Goal: Task Accomplishment & Management: Manage account settings

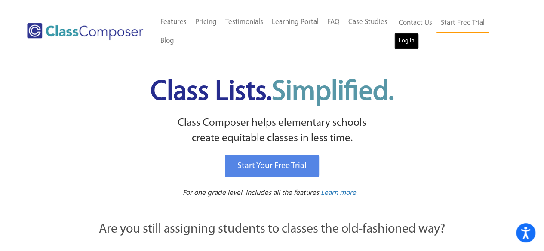
click at [405, 45] on link "Log In" at bounding box center [406, 41] width 25 height 17
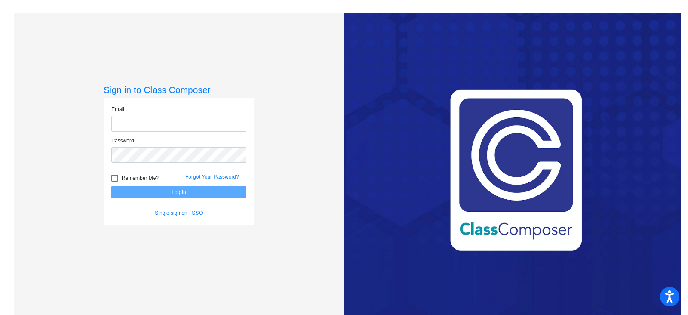
type input "[EMAIL_ADDRESS][PERSON_NAME][DOMAIN_NAME]"
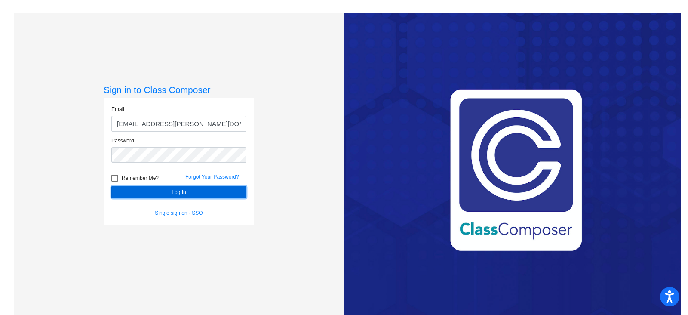
click at [184, 191] on button "Log In" at bounding box center [178, 192] width 135 height 12
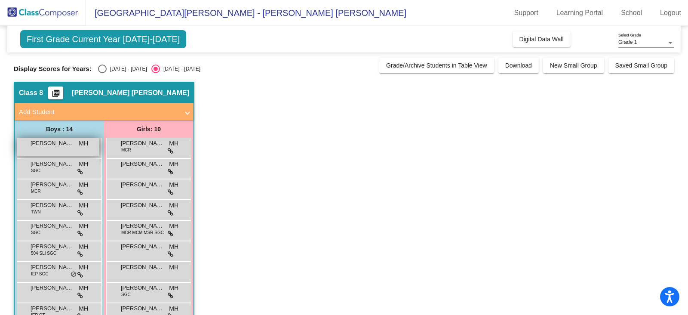
click at [43, 147] on div "[PERSON_NAME] [PERSON_NAME] lock do_not_disturb_alt" at bounding box center [58, 147] width 82 height 18
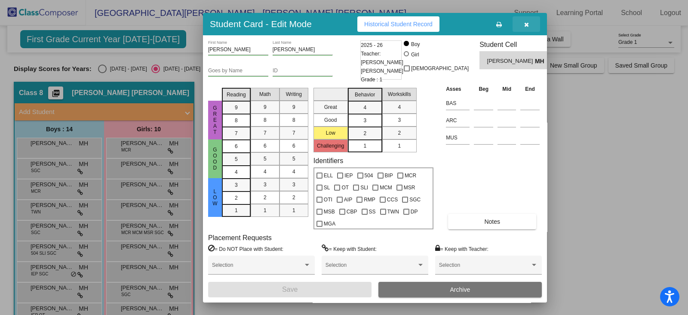
click at [523, 25] on button "button" at bounding box center [526, 23] width 28 height 15
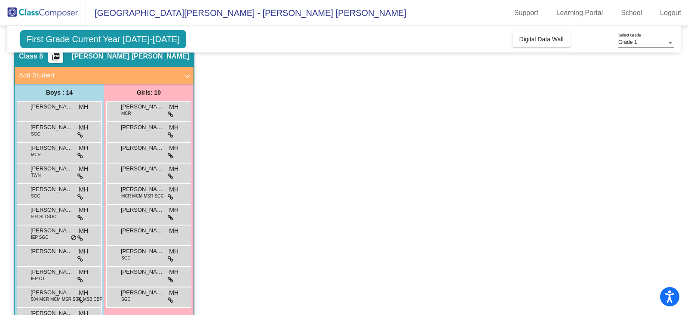
scroll to position [107, 0]
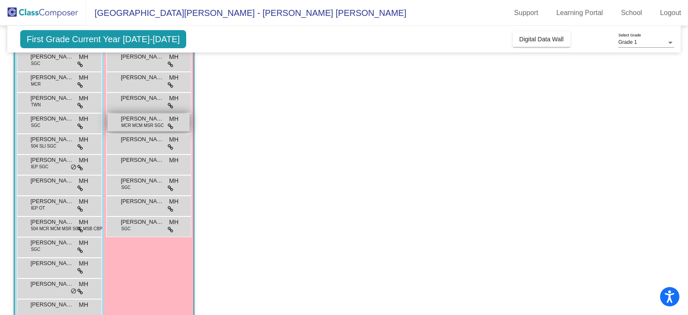
click at [128, 120] on span "Iris Kirkpatrick" at bounding box center [142, 118] width 43 height 9
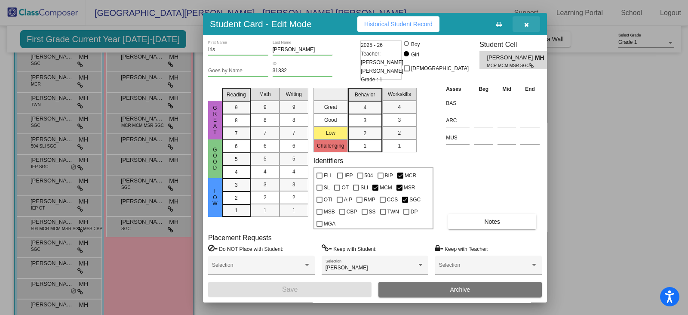
click at [526, 22] on icon "button" at bounding box center [526, 24] width 5 height 6
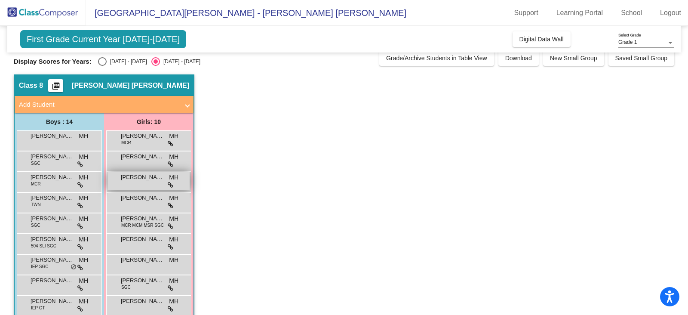
scroll to position [0, 0]
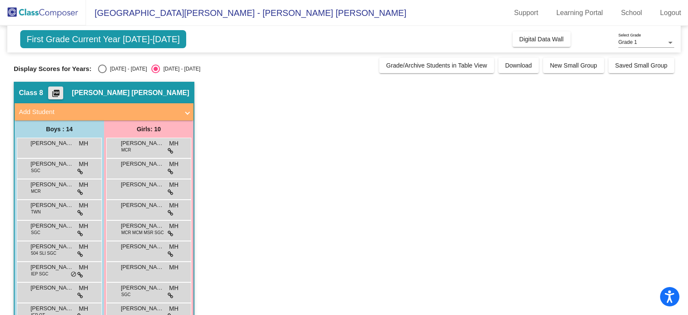
click at [61, 91] on mat-icon "picture_as_pdf" at bounding box center [56, 95] width 10 height 12
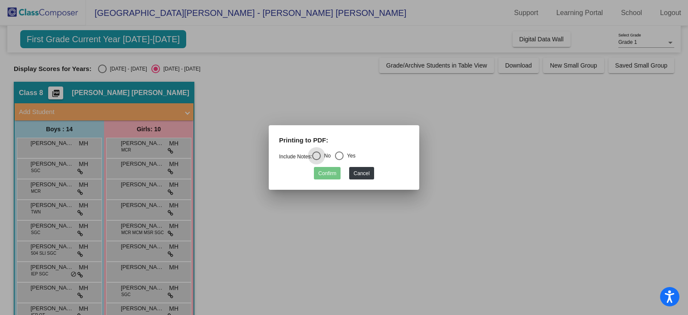
click at [343, 153] on div "Select an option" at bounding box center [339, 155] width 9 height 9
click at [339, 160] on input "Yes" at bounding box center [339, 160] width 0 height 0
radio input "true"
click at [328, 171] on button "Confirm" at bounding box center [327, 173] width 27 height 12
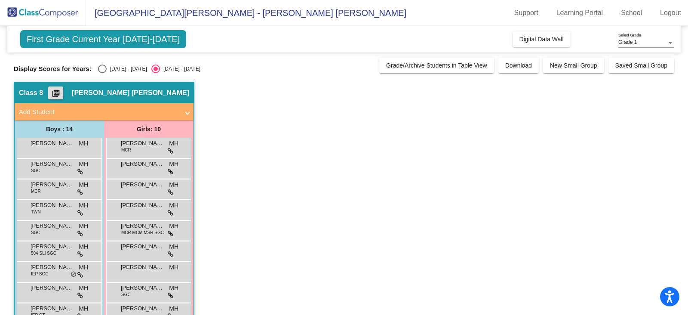
scroll to position [107, 0]
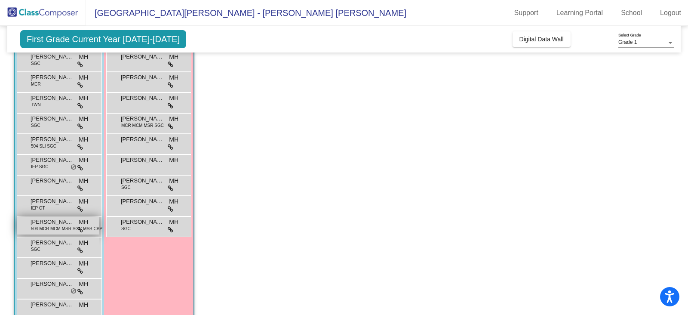
click at [60, 224] on span "Robert George" at bounding box center [52, 222] width 43 height 9
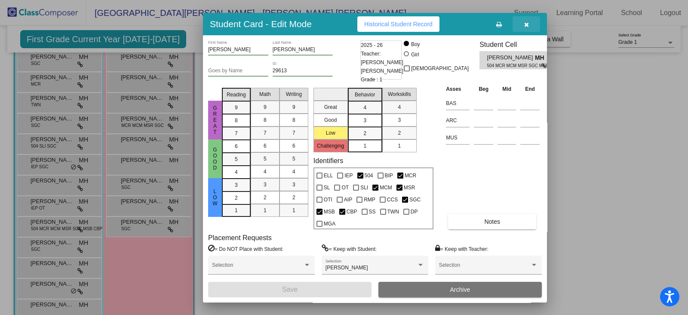
click at [524, 22] on icon "button" at bounding box center [526, 24] width 5 height 6
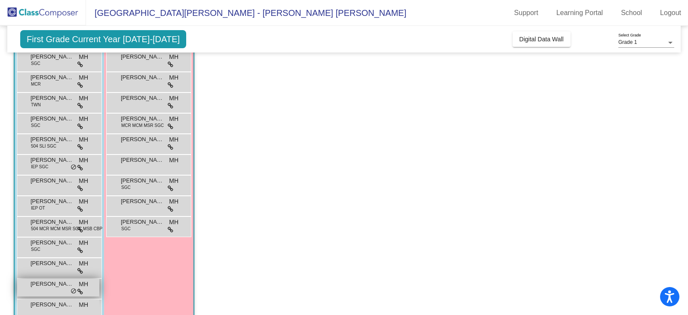
click at [72, 290] on span "do_not_disturb_alt" at bounding box center [73, 291] width 6 height 7
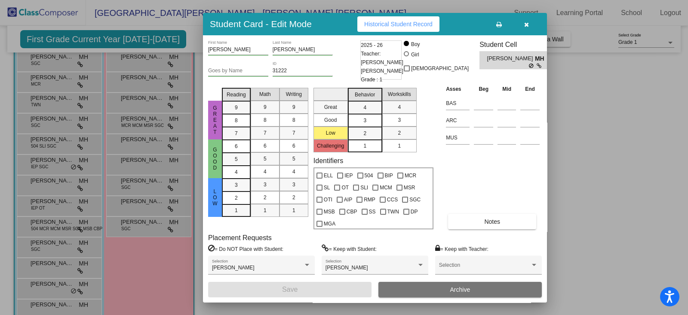
click at [525, 23] on icon "button" at bounding box center [526, 24] width 5 height 6
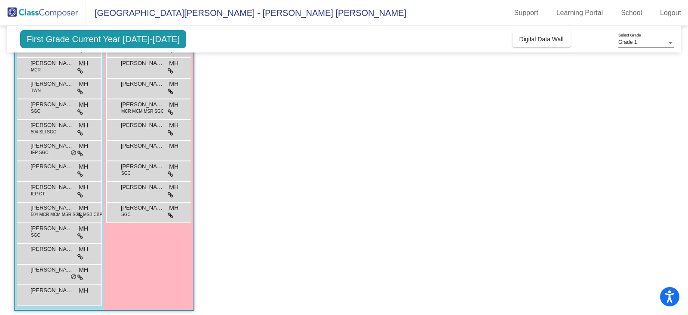
scroll to position [125, 0]
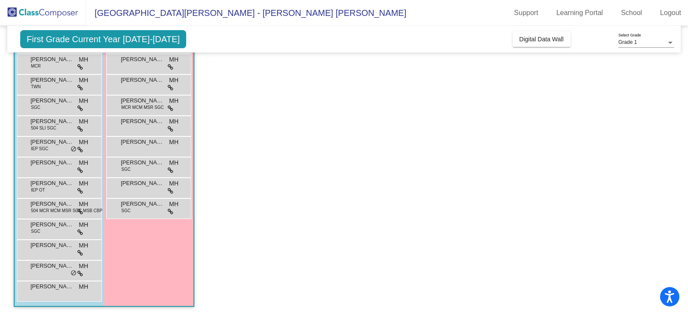
drag, startPoint x: 140, startPoint y: 210, endPoint x: 135, endPoint y: 227, distance: 18.0
click at [0, 0] on div "Girls: 10 Anastasia Marrapese MCR MH lock do_not_disturb_alt Annabelle Reese MH…" at bounding box center [0, 0] width 0 height 0
drag, startPoint x: 129, startPoint y: 235, endPoint x: 31, endPoint y: 329, distance: 135.9
drag, startPoint x: 31, startPoint y: 329, endPoint x: 309, endPoint y: 169, distance: 321.0
click at [317, 164] on app-classroom "Class 8 picture_as_pdf Mary Kate Hood Add Student First Name Last Name Student …" at bounding box center [344, 136] width 660 height 359
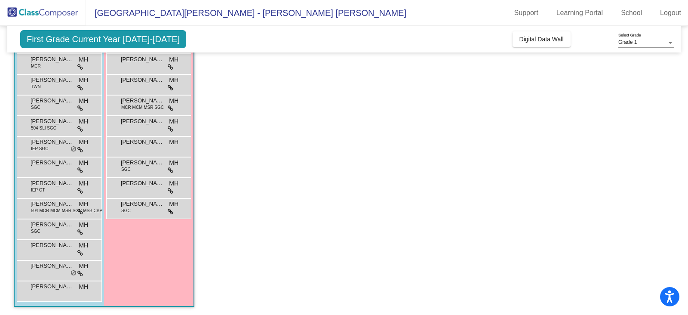
click at [141, 216] on div "Sylvia Kovach SGC MH lock do_not_disturb_alt" at bounding box center [148, 208] width 85 height 21
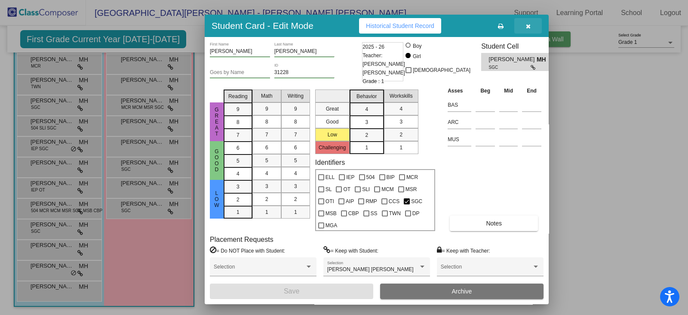
click at [542, 31] on button "button" at bounding box center [528, 25] width 28 height 15
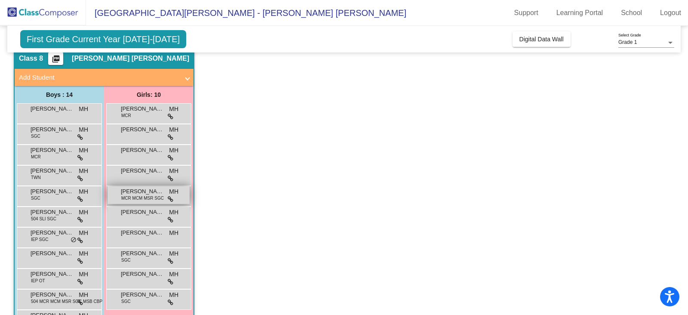
scroll to position [18, 0]
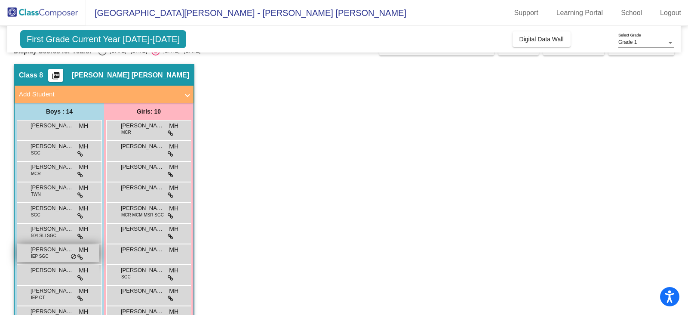
click at [53, 254] on div "Kristijano Lozic IEP SGC MH lock do_not_disturb_alt" at bounding box center [58, 253] width 82 height 18
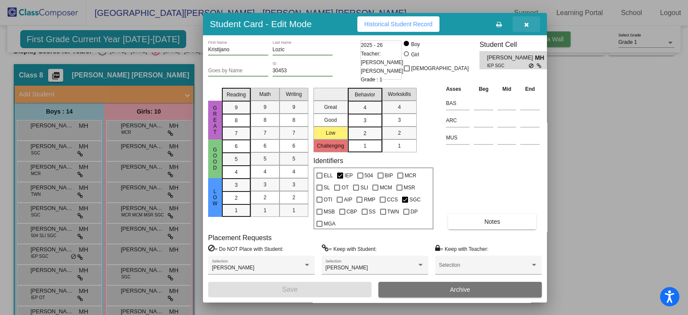
drag, startPoint x: 531, startPoint y: 30, endPoint x: 518, endPoint y: 33, distance: 13.8
click at [531, 30] on button "button" at bounding box center [526, 23] width 28 height 15
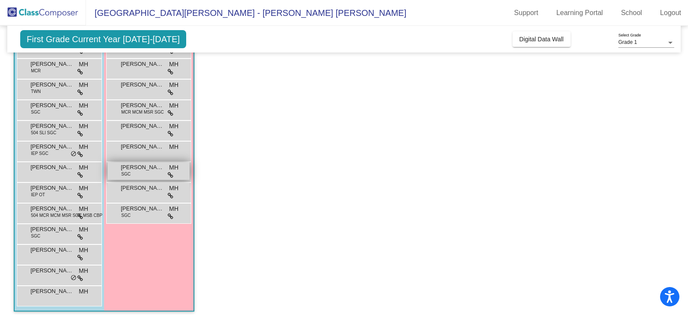
scroll to position [125, 0]
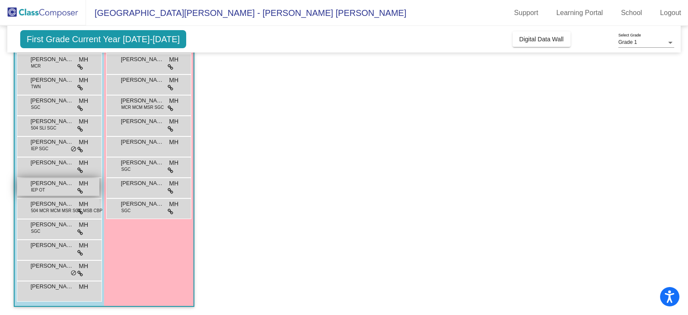
drag, startPoint x: 59, startPoint y: 187, endPoint x: 52, endPoint y: 190, distance: 7.3
drag, startPoint x: 52, startPoint y: 190, endPoint x: 482, endPoint y: 160, distance: 430.9
click at [483, 160] on app-classroom "Class 8 picture_as_pdf Mary Kate Hood Add Student First Name Last Name Student …" at bounding box center [344, 136] width 660 height 359
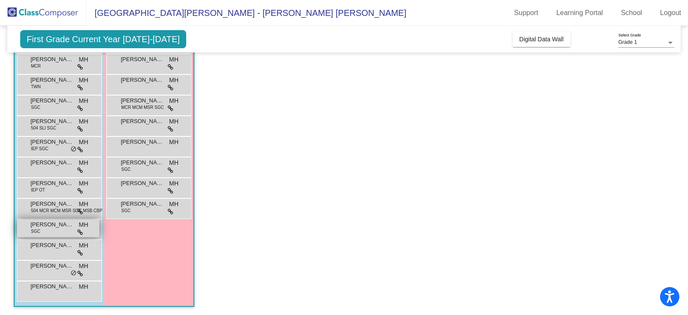
click at [47, 233] on div "Spencer Ayers SGC MH lock do_not_disturb_alt" at bounding box center [58, 228] width 82 height 18
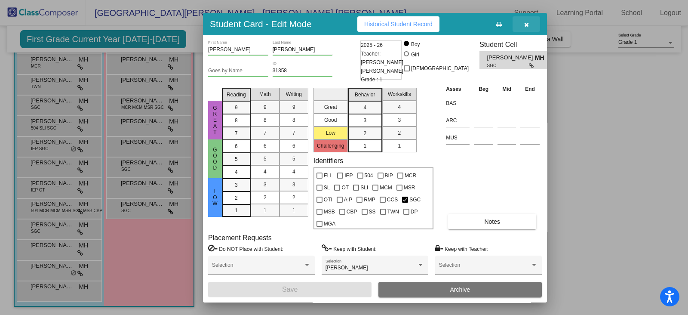
click at [524, 25] on icon "button" at bounding box center [526, 24] width 5 height 6
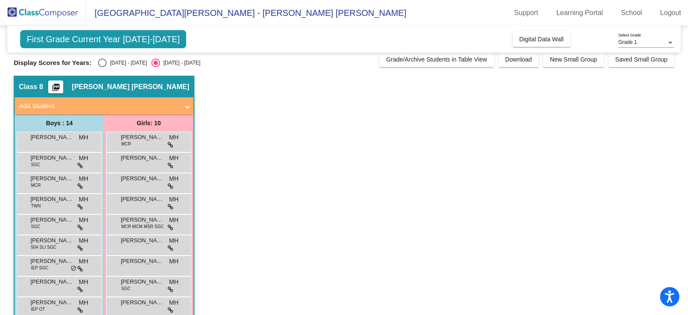
scroll to position [0, 0]
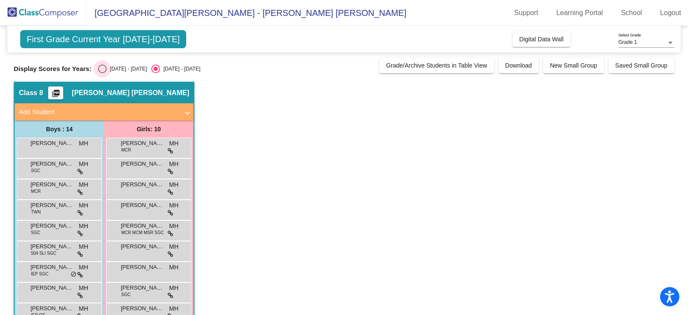
click at [99, 67] on div "Select an option" at bounding box center [102, 68] width 9 height 9
click at [102, 73] on input "2024 - 2025" at bounding box center [102, 73] width 0 height 0
radio input "true"
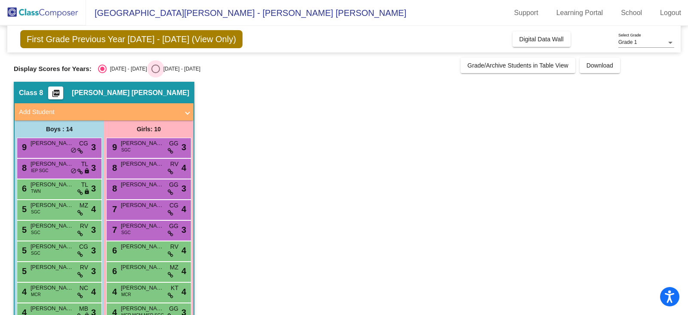
click at [151, 69] on div "Select an option" at bounding box center [155, 68] width 9 height 9
click at [155, 73] on input "2025 - 2026" at bounding box center [155, 73] width 0 height 0
radio input "true"
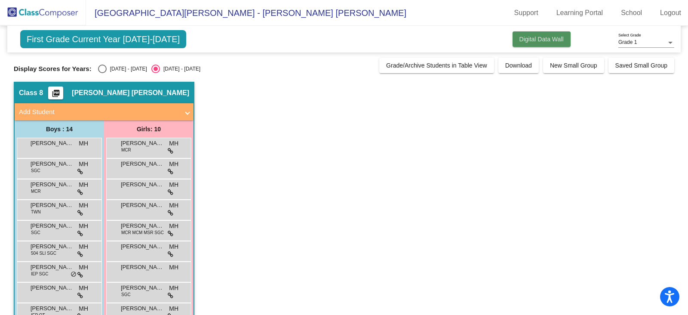
click at [540, 44] on button "Digital Data Wall" at bounding box center [541, 38] width 58 height 15
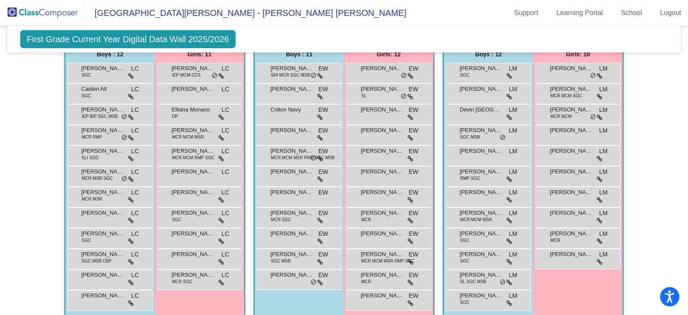
scroll to position [1338, 0]
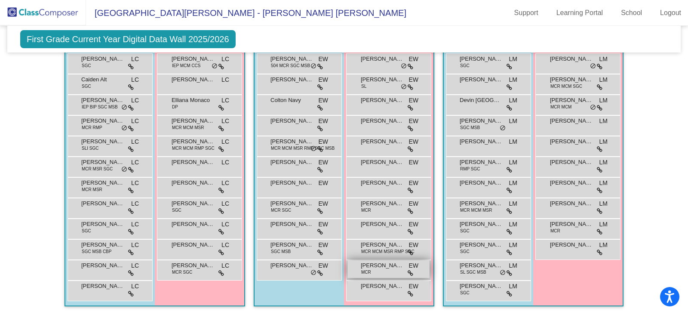
click at [372, 270] on div "Quinn Bennett MCR EW lock do_not_disturb_alt" at bounding box center [388, 269] width 82 height 18
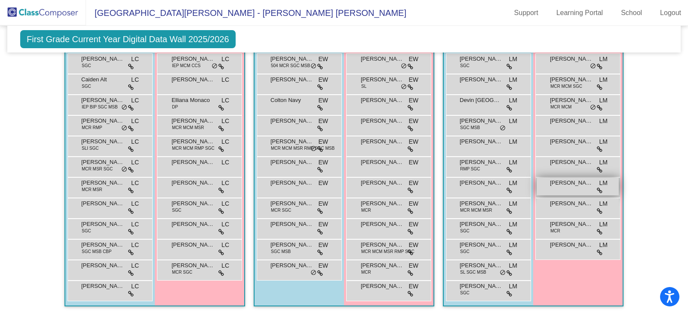
scroll to position [1284, 0]
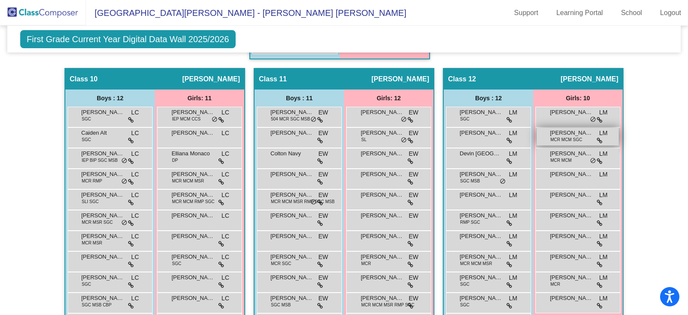
click at [552, 136] on span "MCR MCM SGC" at bounding box center [566, 139] width 32 height 6
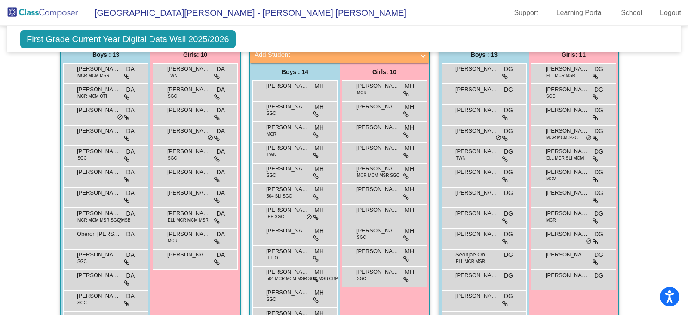
scroll to position [962, 0]
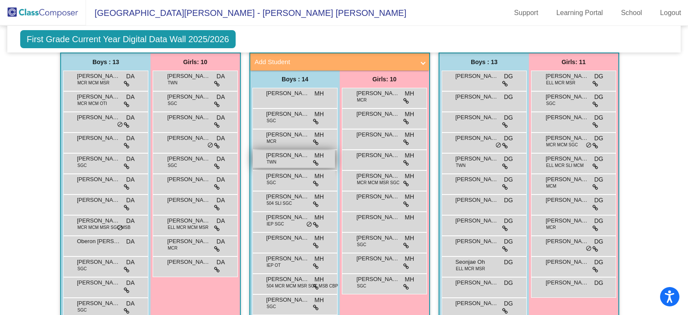
click at [294, 157] on div "James Papania TWN MH lock do_not_disturb_alt" at bounding box center [294, 159] width 82 height 18
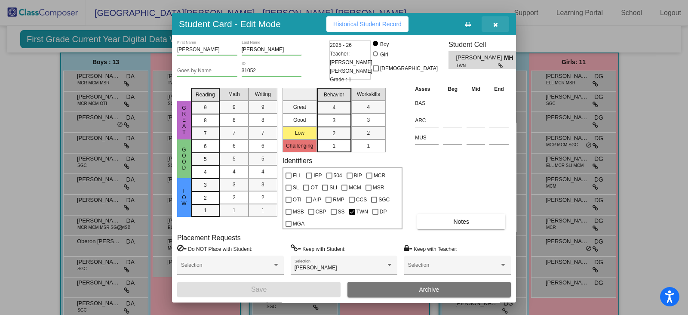
click at [500, 27] on button "button" at bounding box center [495, 23] width 28 height 15
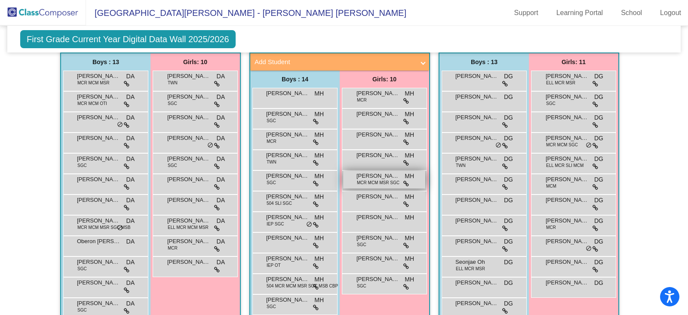
click at [384, 180] on span "MCR MCM MSR SGC" at bounding box center [378, 182] width 43 height 6
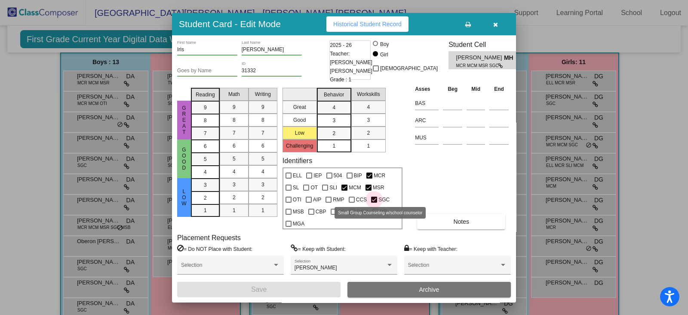
click at [372, 196] on div at bounding box center [374, 199] width 6 height 6
click at [374, 202] on input "SGC" at bounding box center [374, 202] width 0 height 0
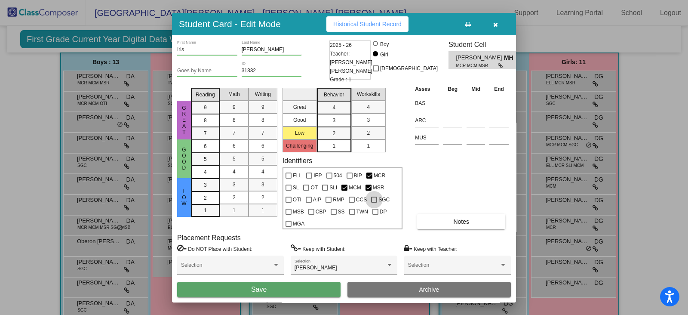
click at [372, 196] on div at bounding box center [374, 199] width 6 height 6
click at [374, 202] on input "SGC" at bounding box center [374, 202] width 0 height 0
checkbox input "true"
click at [492, 28] on button "button" at bounding box center [495, 23] width 28 height 15
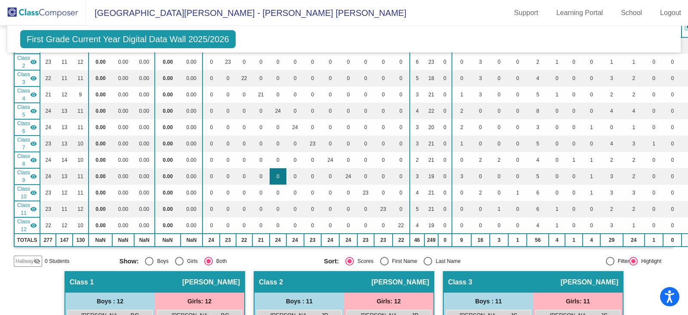
scroll to position [0, 0]
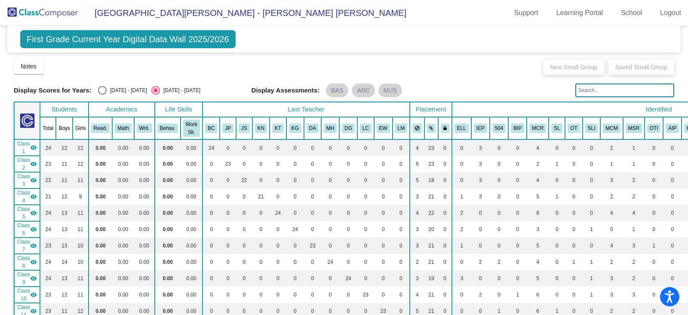
click at [60, 7] on img at bounding box center [43, 12] width 86 height 25
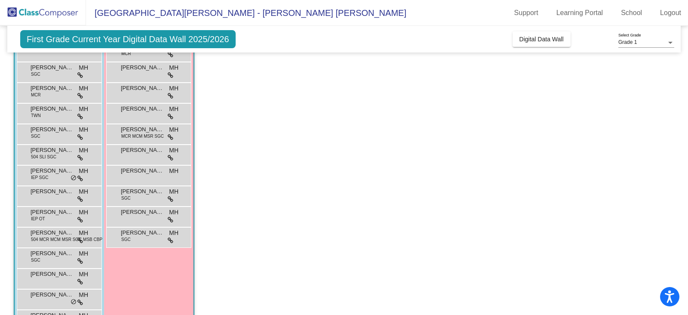
scroll to position [71, 0]
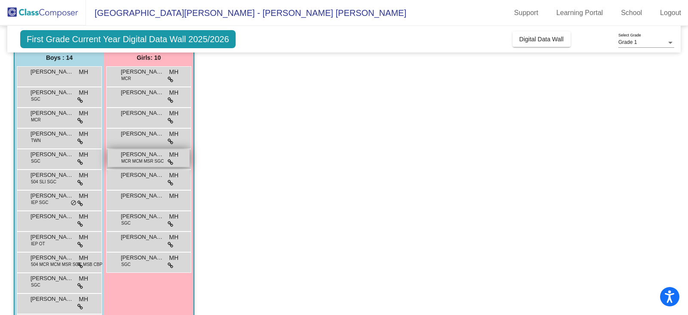
click at [135, 149] on div "Iris Kirkpatrick MCR MCM MSR SGC MH lock do_not_disturb_alt" at bounding box center [148, 158] width 82 height 18
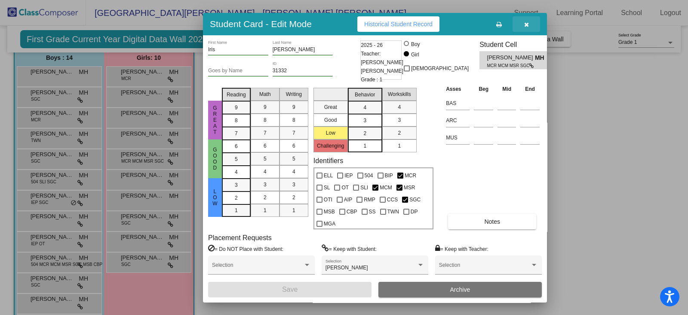
click at [531, 21] on button "button" at bounding box center [526, 23] width 28 height 15
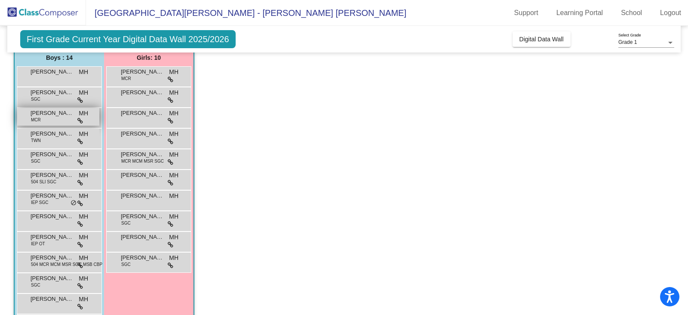
click at [50, 120] on div "Isaiah Sarver MCR MH lock do_not_disturb_alt" at bounding box center [58, 117] width 82 height 18
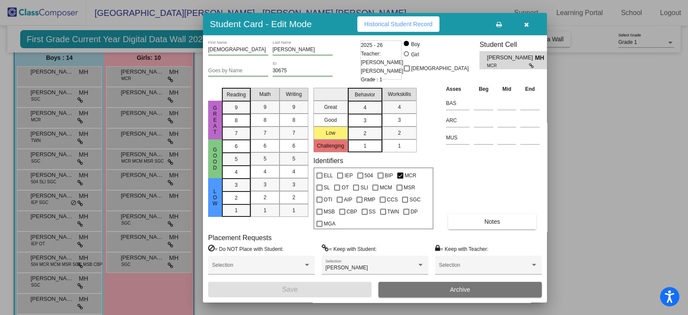
click at [526, 19] on button "button" at bounding box center [526, 23] width 28 height 15
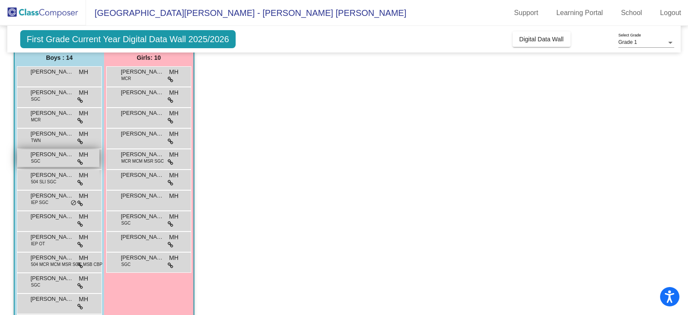
click at [52, 154] on span "Jett Minnillo" at bounding box center [52, 154] width 43 height 9
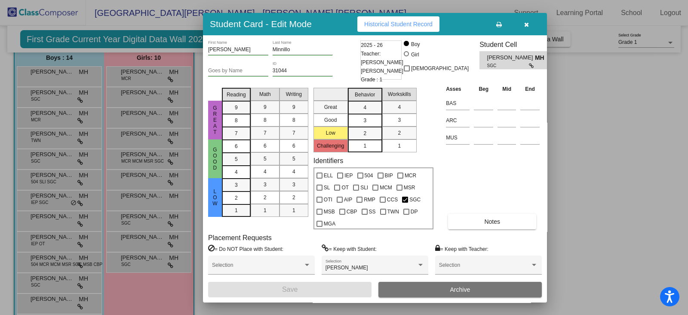
click at [529, 22] on button "button" at bounding box center [526, 23] width 28 height 15
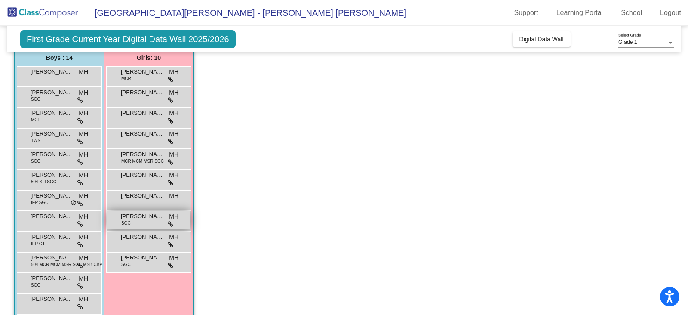
click at [144, 221] on div "Rooney O'Neil SGC MH lock do_not_disturb_alt" at bounding box center [148, 220] width 82 height 18
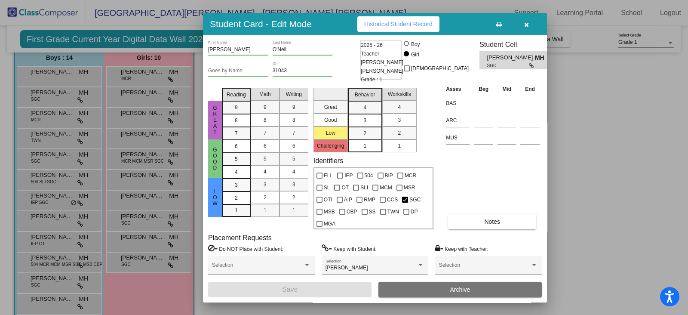
click at [527, 20] on button "button" at bounding box center [526, 23] width 28 height 15
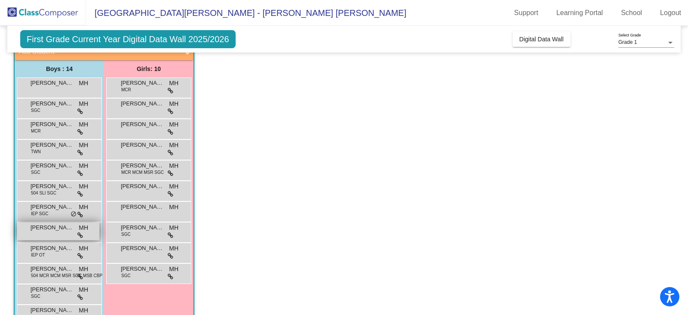
scroll to position [0, 0]
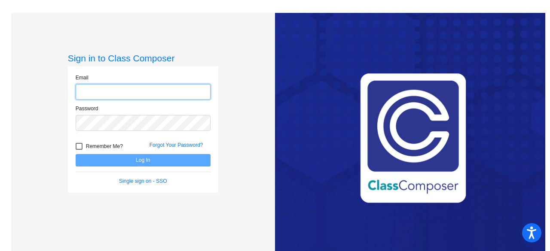
click at [110, 90] on input "email" at bounding box center [143, 92] width 135 height 16
type input "[EMAIL_ADDRESS][PERSON_NAME][DOMAIN_NAME]"
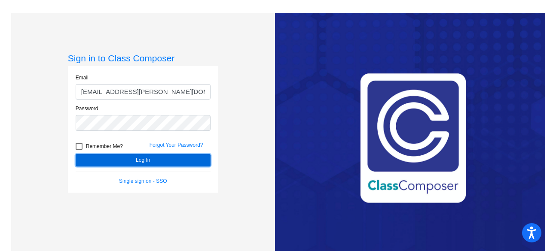
click at [137, 162] on button "Log In" at bounding box center [143, 160] width 135 height 12
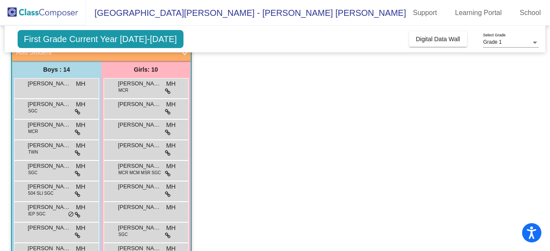
scroll to position [16, 0]
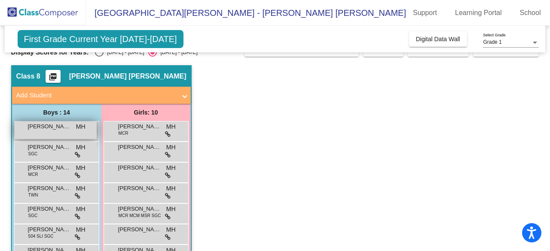
click at [58, 127] on span "[PERSON_NAME] [PERSON_NAME]" at bounding box center [49, 127] width 43 height 9
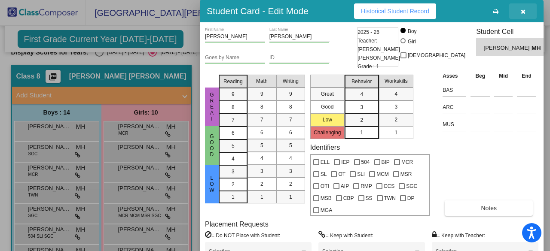
click at [524, 12] on icon "button" at bounding box center [523, 12] width 5 height 6
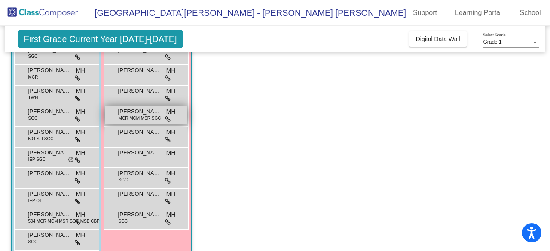
scroll to position [59, 0]
